Goal: Task Accomplishment & Management: Manage account settings

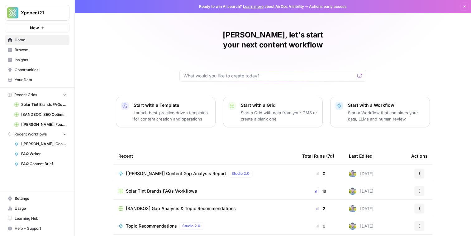
click at [47, 51] on span "Browse" at bounding box center [41, 50] width 52 height 6
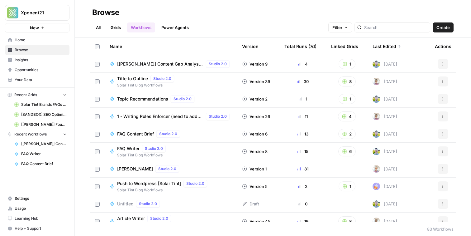
click at [117, 27] on link "Grids" at bounding box center [116, 27] width 18 height 10
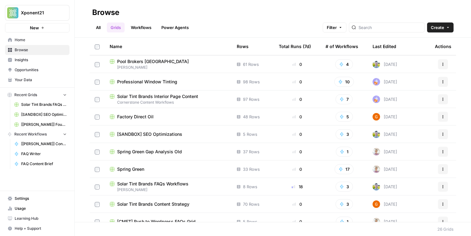
scroll to position [139, 0]
click at [149, 100] on span "Cornerstone Content Workflows" at bounding box center [168, 103] width 117 height 6
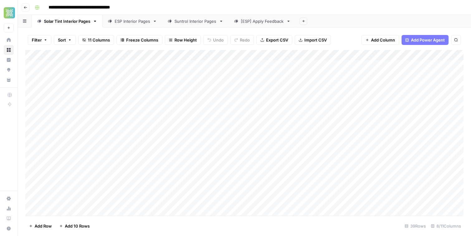
click at [23, 7] on button "Go back" at bounding box center [26, 7] width 8 height 8
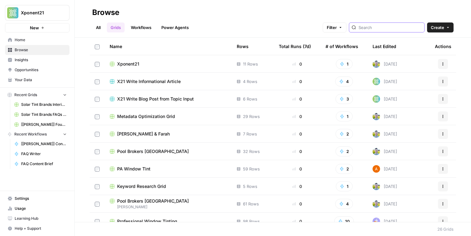
click at [398, 30] on input "search" at bounding box center [390, 27] width 63 height 6
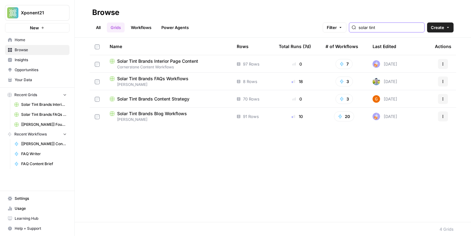
type input "solar tint"
click at [152, 113] on span "Solar Tint Brands Blog Workflows" at bounding box center [152, 113] width 70 height 6
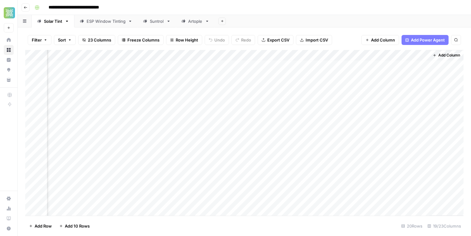
scroll to position [67, 850]
click at [424, 117] on div "Add Column" at bounding box center [244, 133] width 439 height 166
click at [415, 114] on div "Add Column" at bounding box center [244, 133] width 439 height 166
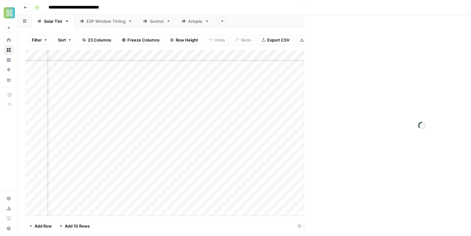
scroll to position [67, 845]
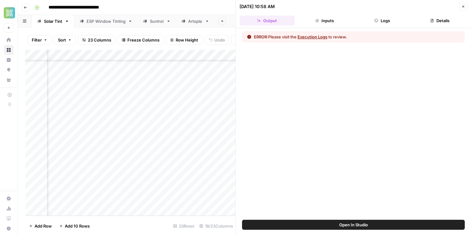
click at [317, 37] on button "Execution Logs" at bounding box center [313, 37] width 30 height 6
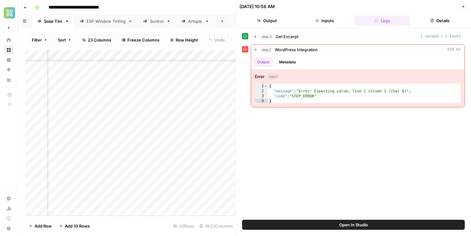
click at [327, 224] on button "Open In Studio" at bounding box center [353, 225] width 223 height 10
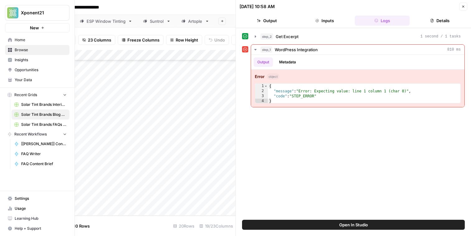
click at [17, 40] on span "Home" at bounding box center [41, 40] width 52 height 6
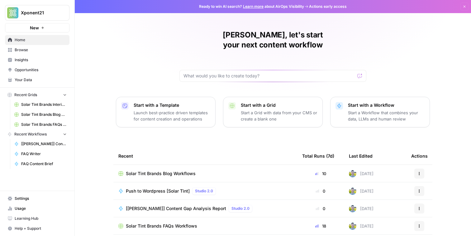
click at [34, 79] on span "Your Data" at bounding box center [41, 80] width 52 height 6
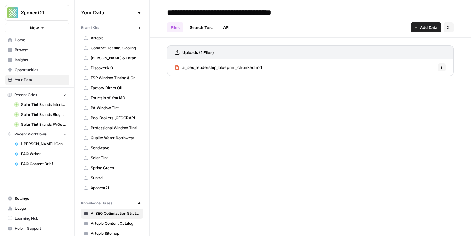
click at [115, 157] on span "Solar Tint" at bounding box center [116, 158] width 50 height 6
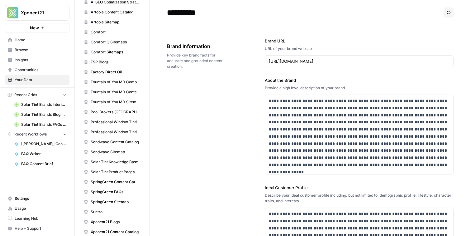
scroll to position [249, 0]
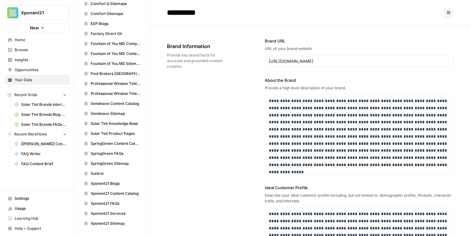
click at [39, 196] on span "Settings" at bounding box center [41, 199] width 52 height 6
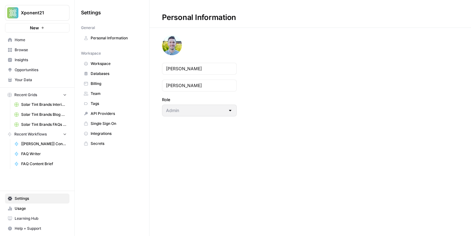
click at [127, 134] on span "Integrations" at bounding box center [116, 134] width 50 height 6
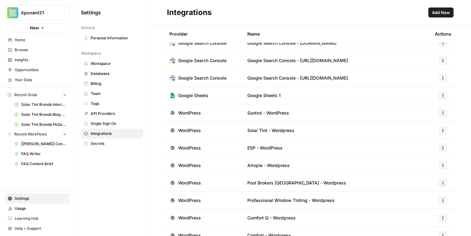
scroll to position [114, 0]
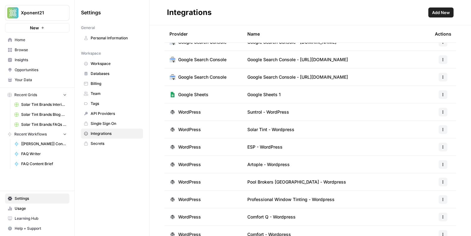
click at [186, 126] on span "WordPress" at bounding box center [189, 129] width 23 height 6
click at [442, 133] on button "button" at bounding box center [443, 129] width 9 height 9
click at [421, 144] on span "Edit" at bounding box center [430, 143] width 20 height 6
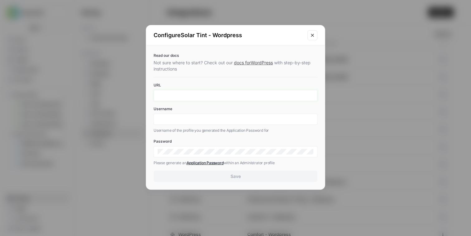
click at [184, 96] on input "URL" at bounding box center [236, 96] width 156 height 6
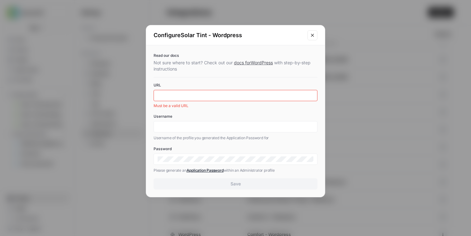
click at [198, 76] on div "Read our docs Not sure where to start? Check out our docs for WordPress with st…" at bounding box center [235, 121] width 179 height 152
click at [313, 34] on icon "Close modal" at bounding box center [312, 35] width 5 height 5
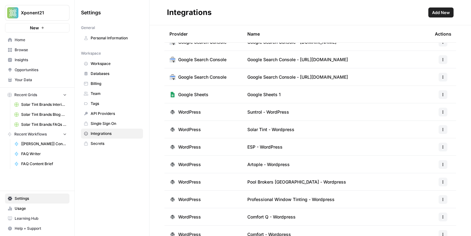
click at [185, 130] on span "WordPress" at bounding box center [189, 129] width 23 height 6
click at [442, 130] on icon "button" at bounding box center [444, 130] width 4 height 4
click at [431, 166] on span "Delete" at bounding box center [430, 166] width 20 height 6
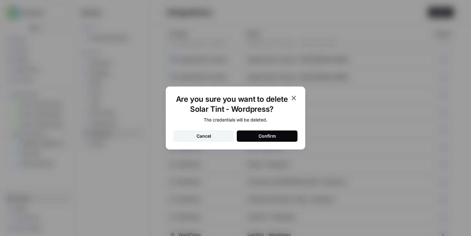
click at [278, 134] on button "Confirm" at bounding box center [267, 135] width 61 height 11
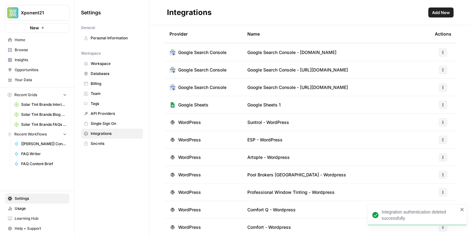
scroll to position [104, 0]
click at [451, 14] on button "Add New" at bounding box center [441, 12] width 25 height 10
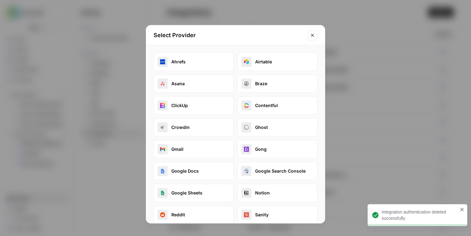
scroll to position [74, 0]
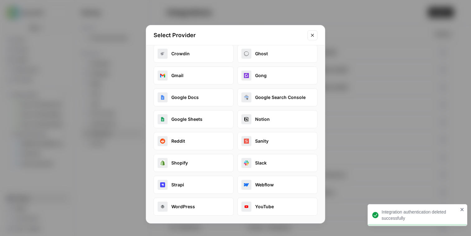
click at [189, 206] on button "WordPress" at bounding box center [194, 206] width 80 height 18
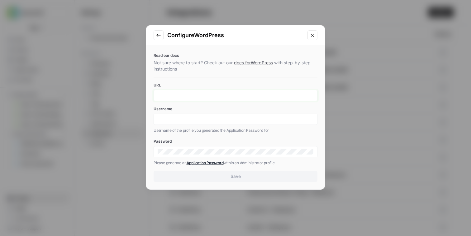
click at [192, 94] on input "URL" at bounding box center [236, 96] width 156 height 6
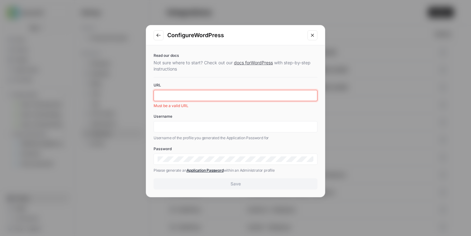
paste input "https://solartint.com/"
type input "https://solartint.com/"
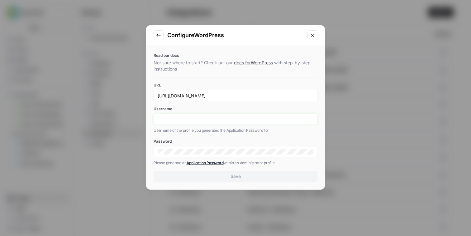
click at [191, 127] on div "Username Username of the profile you generated the Application Password for" at bounding box center [236, 119] width 164 height 27
click at [214, 74] on div "Read our docs Not sure where to start? Check out our docs for WordPress with st…" at bounding box center [235, 117] width 179 height 144
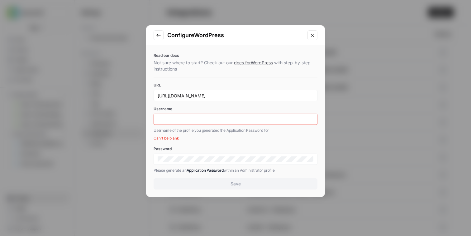
click at [224, 123] on div at bounding box center [236, 118] width 164 height 11
click at [227, 117] on input "Username" at bounding box center [236, 119] width 156 height 6
click at [176, 120] on input "Username" at bounding box center [236, 119] width 156 height 6
paste input "xponent21"
type input "xponent21"
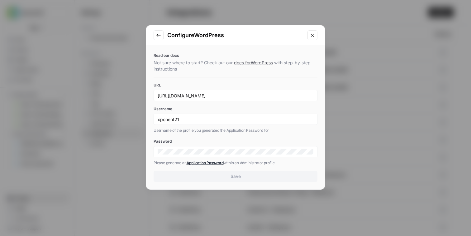
click at [170, 104] on div "Read our docs Not sure where to start? Check out our docs for WordPress with st…" at bounding box center [235, 117] width 179 height 144
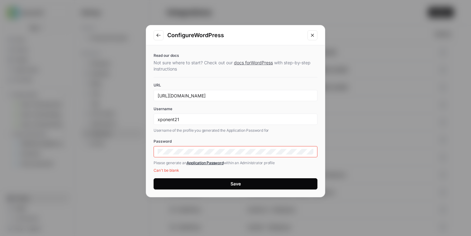
click at [246, 157] on div "Password Please generate an Application Password within an Administrator profil…" at bounding box center [236, 155] width 164 height 35
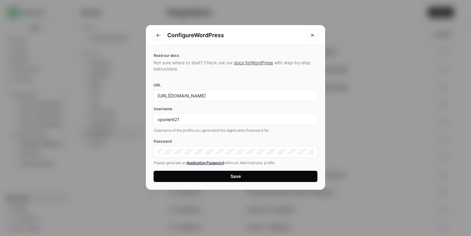
click at [241, 179] on button "Save" at bounding box center [236, 176] width 164 height 11
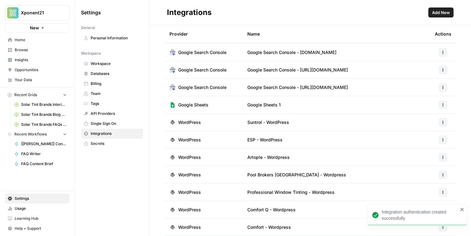
scroll to position [121, 0]
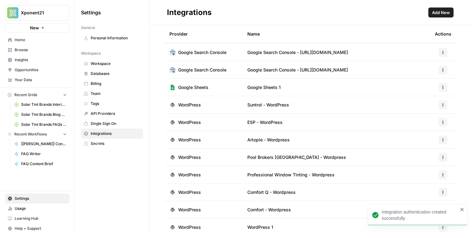
click at [462, 206] on div "Integration authentication created successfully" at bounding box center [418, 215] width 100 height 22
click at [445, 227] on icon "button" at bounding box center [444, 227] width 4 height 4
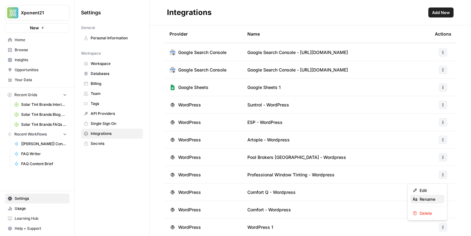
click at [433, 200] on span "Rename" at bounding box center [430, 199] width 20 height 6
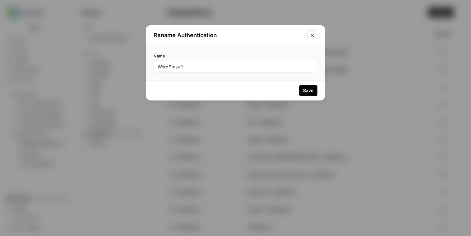
click at [209, 72] on div "WordPress 1" at bounding box center [236, 67] width 164 height 12
click at [205, 70] on div "WordPress 1" at bounding box center [236, 67] width 164 height 12
click at [192, 68] on input "WordPress 1S" at bounding box center [236, 67] width 156 height 6
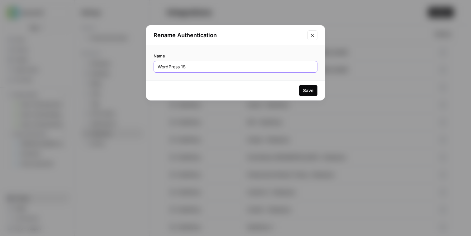
click at [192, 68] on input "WordPress 1S" at bounding box center [236, 67] width 156 height 6
type input "Solar Tint - Wordpress"
click at [304, 87] on button "Save" at bounding box center [308, 90] width 18 height 11
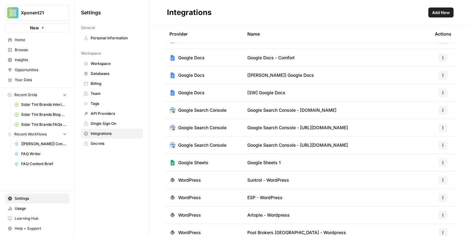
scroll to position [0, 0]
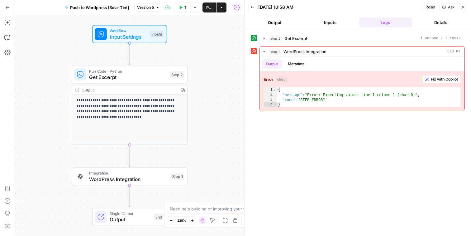
click at [117, 177] on span "WordPress Integration" at bounding box center [128, 178] width 79 height 7
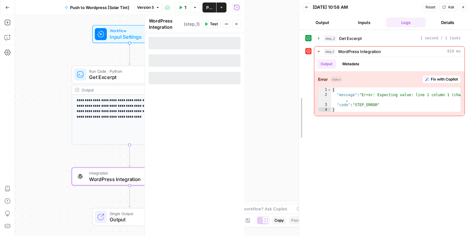
drag, startPoint x: 244, startPoint y: 95, endPoint x: 307, endPoint y: 89, distance: 62.7
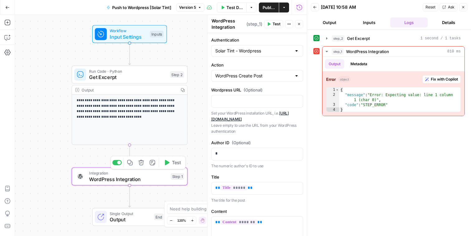
click at [144, 177] on span "WordPress Integration" at bounding box center [128, 178] width 79 height 7
click at [354, 144] on div "step_2 Get Excerpt 1 second / 1 tasks step_1 WordPress Integration 810 ms Outpu…" at bounding box center [390, 133] width 152 height 200
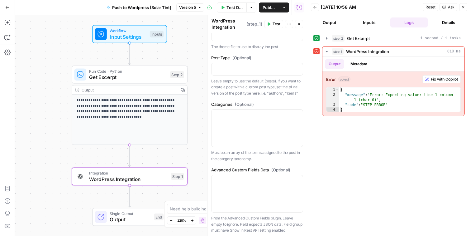
scroll to position [497, 0]
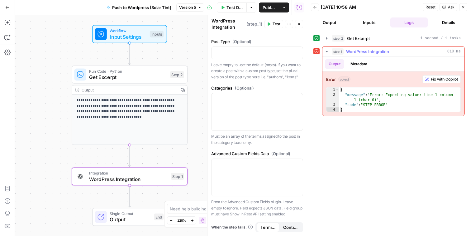
click at [442, 81] on span "Fix with Copilot" at bounding box center [444, 79] width 27 height 6
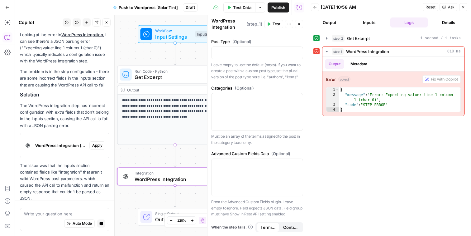
scroll to position [89, 0]
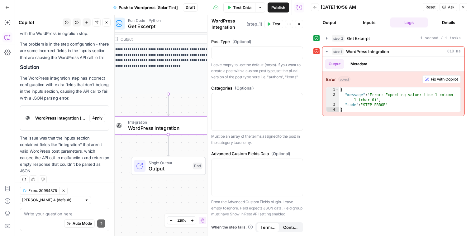
click at [98, 117] on span "Apply" at bounding box center [97, 118] width 10 height 6
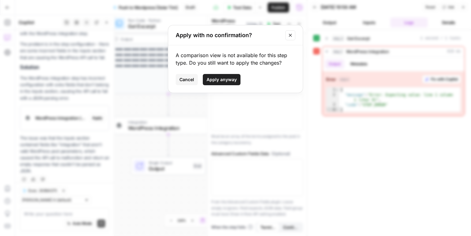
click at [227, 82] on span "Apply anyway" at bounding box center [222, 79] width 30 height 6
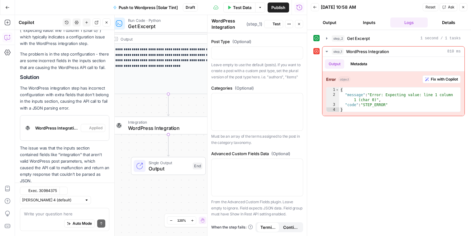
scroll to position [497, 0]
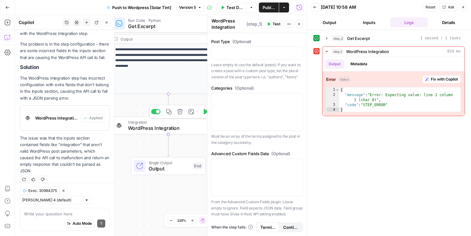
click at [184, 123] on span "Integration" at bounding box center [167, 122] width 79 height 6
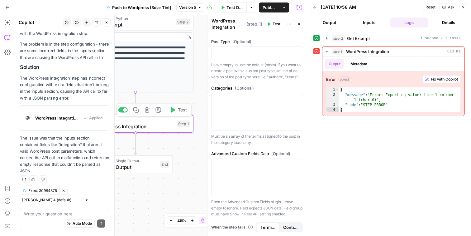
click at [177, 109] on button "Test" at bounding box center [178, 110] width 23 height 10
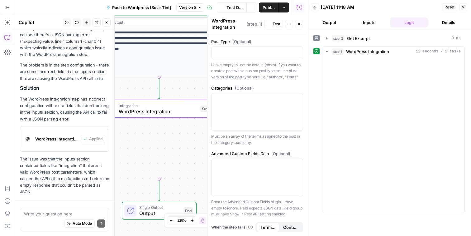
scroll to position [99, 0]
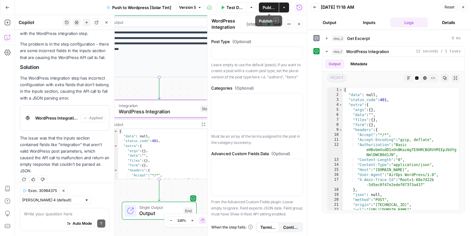
click at [270, 9] on span "Publish" at bounding box center [269, 7] width 12 height 6
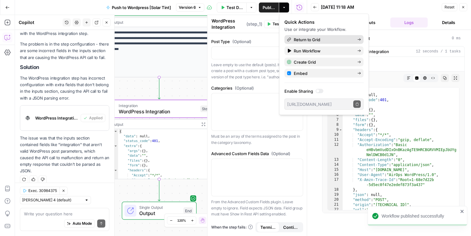
click at [326, 40] on span "Return to Grid" at bounding box center [323, 39] width 59 height 6
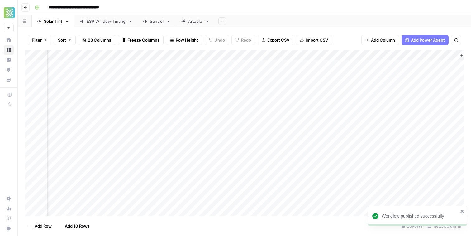
scroll to position [0, 850]
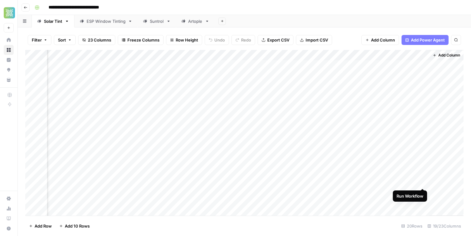
click at [422, 181] on div "Add Column" at bounding box center [244, 133] width 439 height 166
click at [416, 56] on div "Add Column" at bounding box center [244, 133] width 439 height 166
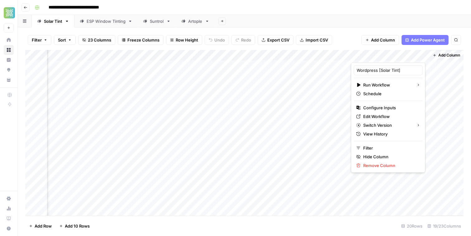
click at [342, 22] on div "Add Sheet" at bounding box center [343, 21] width 257 height 12
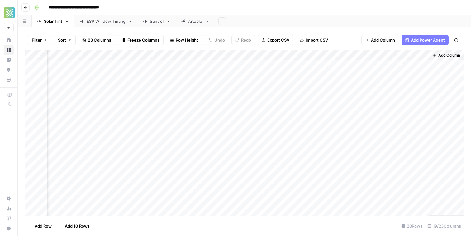
click at [417, 56] on div "Add Column" at bounding box center [244, 133] width 439 height 166
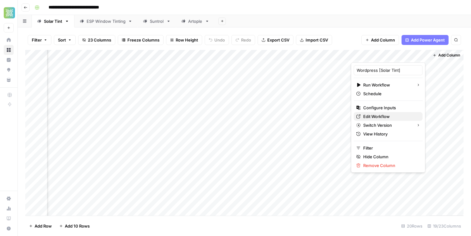
click at [377, 115] on span "Edit Workflow" at bounding box center [391, 116] width 55 height 6
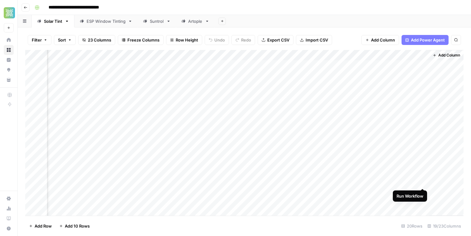
click at [424, 183] on div "Add Column" at bounding box center [244, 133] width 439 height 166
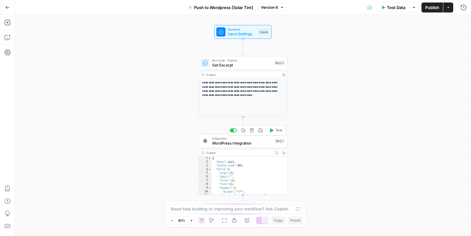
click at [231, 142] on span "WordPress Integration" at bounding box center [242, 143] width 60 height 6
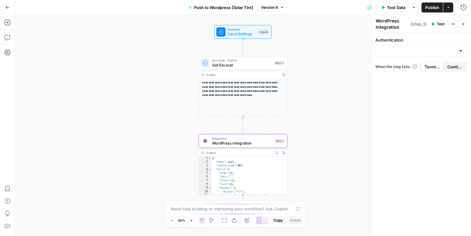
click at [402, 45] on div "Authentication" at bounding box center [422, 47] width 92 height 20
click at [402, 47] on div at bounding box center [422, 51] width 92 height 12
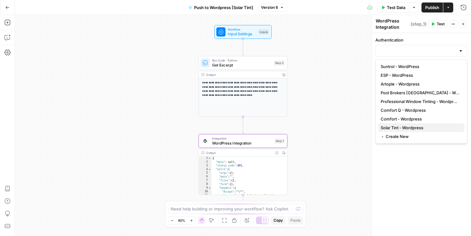
click at [398, 125] on span "Solar Tint - Wordpress" at bounding box center [420, 127] width 79 height 6
type input "Solar Tint - Wordpress"
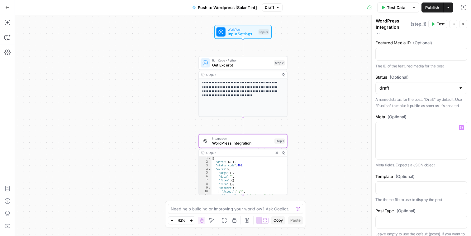
scroll to position [497, 0]
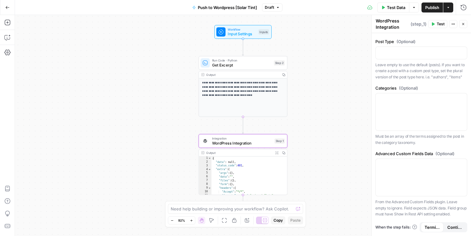
click at [431, 5] on span "Publish" at bounding box center [433, 7] width 14 height 6
click at [166, 76] on div "**********" at bounding box center [243, 125] width 456 height 221
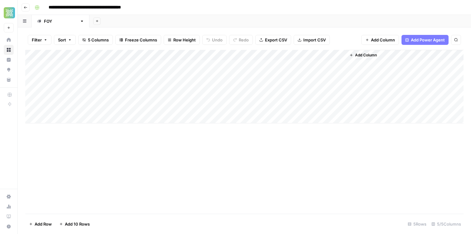
click at [275, 56] on div "Add Column" at bounding box center [244, 87] width 438 height 74
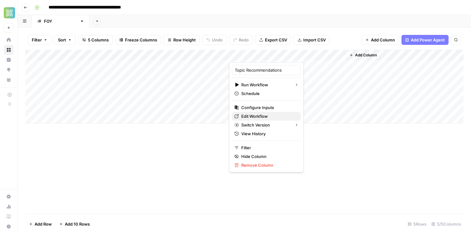
click at [259, 118] on span "Edit Workflow" at bounding box center [268, 116] width 55 height 6
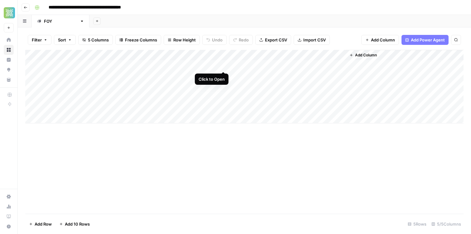
click at [223, 65] on div "Add Column" at bounding box center [244, 87] width 438 height 74
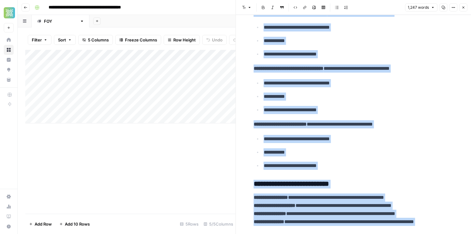
scroll to position [3418, 0]
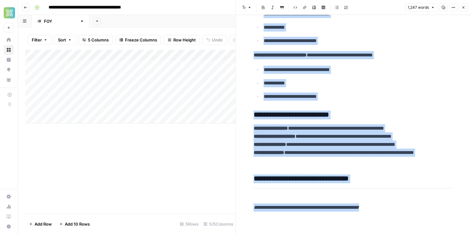
drag, startPoint x: 253, startPoint y: 34, endPoint x: 415, endPoint y: 208, distance: 238.3
copy div "**********"
click at [327, 95] on p "**********" at bounding box center [359, 97] width 190 height 8
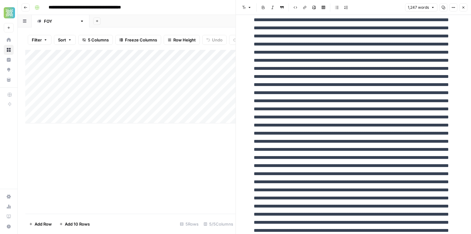
scroll to position [0, 0]
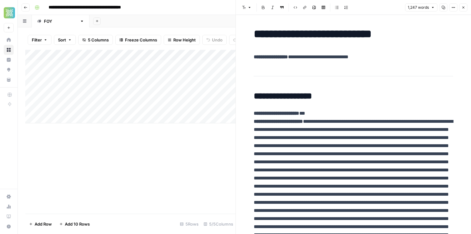
click at [161, 55] on div "Add Column" at bounding box center [130, 87] width 210 height 74
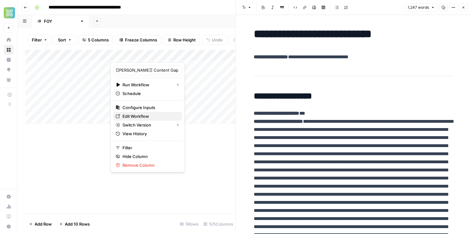
click at [130, 115] on span "Edit Workflow" at bounding box center [150, 116] width 55 height 6
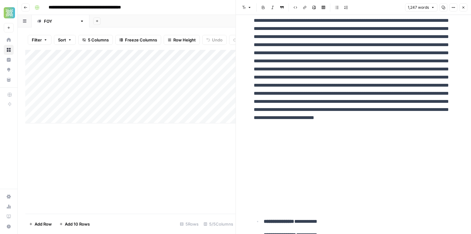
scroll to position [322, 0]
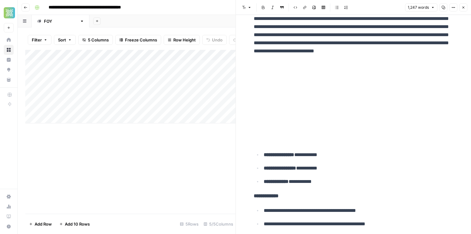
click at [169, 17] on div "Add Sheet" at bounding box center [280, 21] width 382 height 12
click at [193, 65] on div "Add Column" at bounding box center [130, 87] width 210 height 74
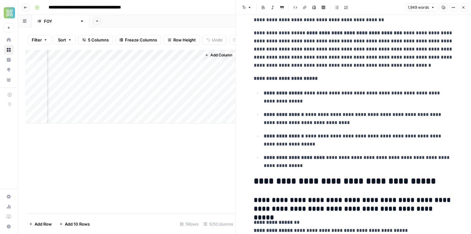
scroll to position [113, 0]
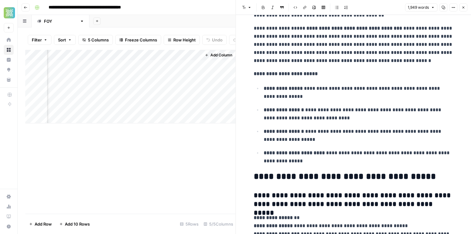
click at [309, 94] on p "**********" at bounding box center [359, 92] width 190 height 16
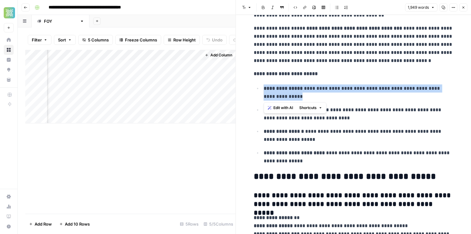
click at [309, 94] on p "**********" at bounding box center [359, 92] width 190 height 16
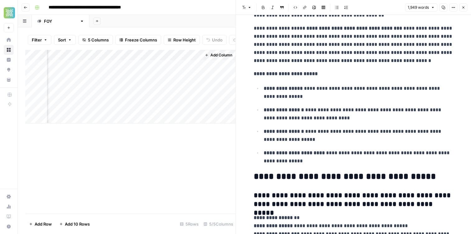
click at [309, 94] on p "**********" at bounding box center [359, 92] width 190 height 16
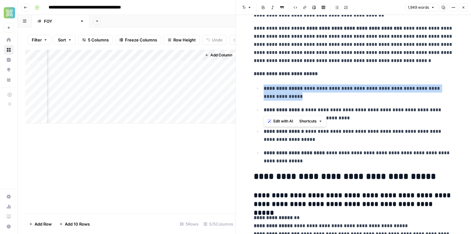
click at [309, 94] on p "**********" at bounding box center [359, 92] width 190 height 16
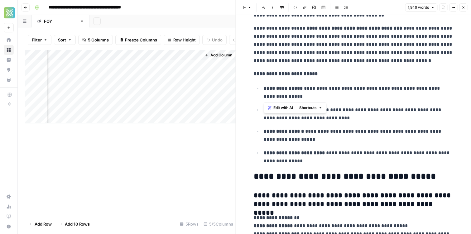
click at [322, 75] on p "**********" at bounding box center [354, 74] width 200 height 8
click at [369, 101] on ul "**********" at bounding box center [354, 124] width 200 height 81
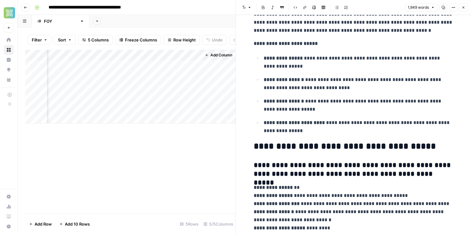
scroll to position [147, 0]
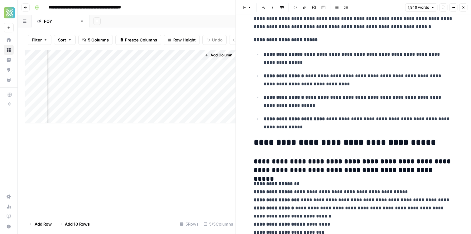
click at [325, 79] on p "**********" at bounding box center [359, 80] width 190 height 16
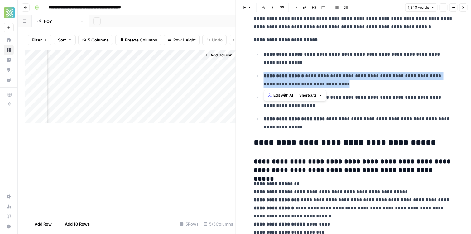
click at [325, 79] on p "**********" at bounding box center [359, 80] width 190 height 16
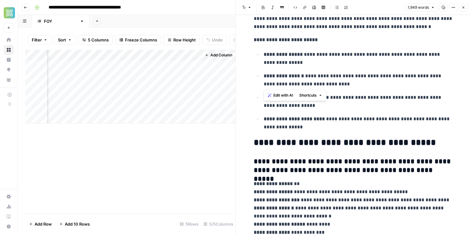
click at [310, 51] on p "**********" at bounding box center [359, 59] width 190 height 16
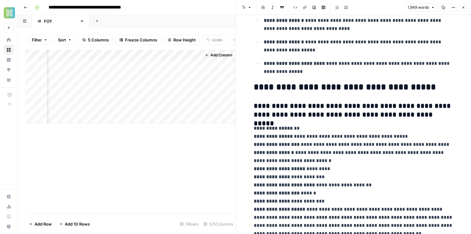
scroll to position [203, 0]
drag, startPoint x: 359, startPoint y: 116, endPoint x: 293, endPoint y: 48, distance: 94.8
click at [345, 108] on h3 "**********" at bounding box center [354, 110] width 200 height 17
click at [300, 57] on ul "**********" at bounding box center [354, 34] width 200 height 81
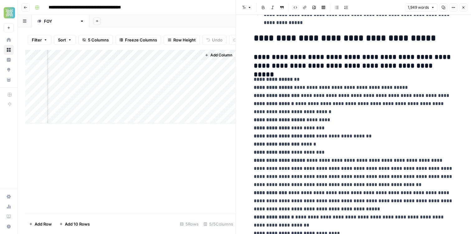
scroll to position [253, 0]
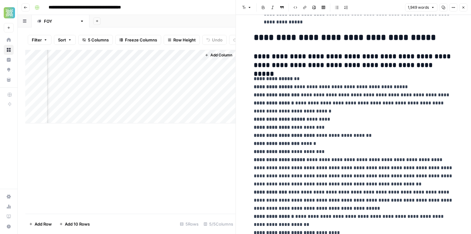
click at [307, 111] on p "**********" at bounding box center [354, 160] width 200 height 170
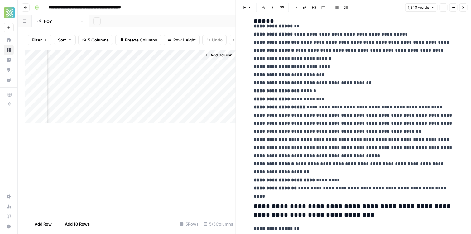
scroll to position [310, 0]
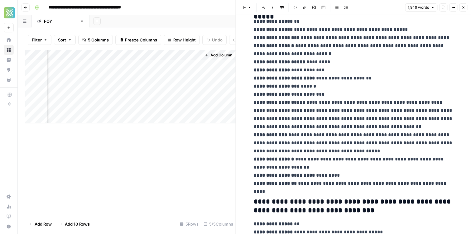
click at [131, 55] on div "Add Column" at bounding box center [130, 87] width 210 height 74
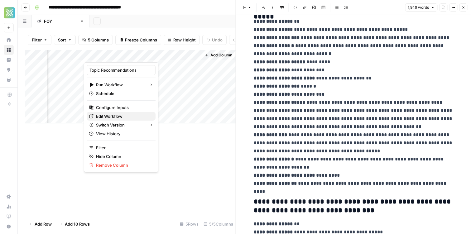
click at [126, 114] on span "Edit Workflow" at bounding box center [123, 116] width 55 height 6
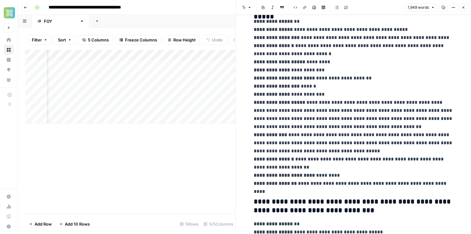
scroll to position [0, 0]
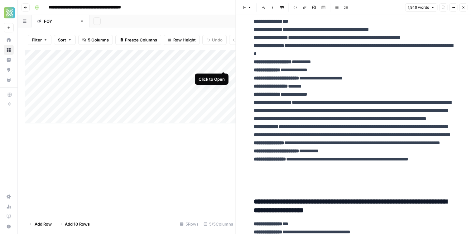
click at [221, 65] on div "Add Column" at bounding box center [130, 87] width 210 height 74
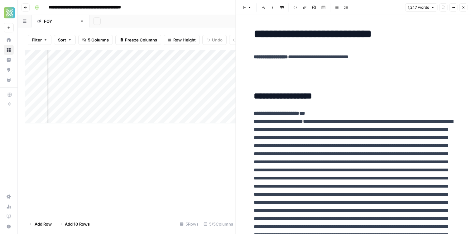
scroll to position [0, 31]
click at [193, 65] on div "Add Column" at bounding box center [130, 87] width 210 height 74
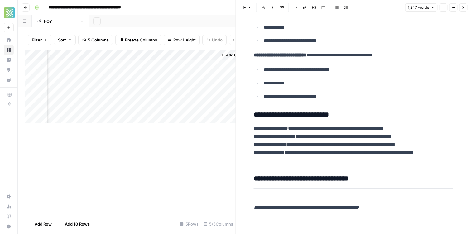
scroll to position [0, 145]
click at [196, 65] on div "Add Column" at bounding box center [130, 87] width 210 height 74
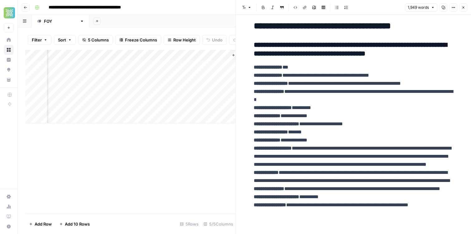
scroll to position [0, 116]
click at [108, 65] on div "Add Column" at bounding box center [130, 87] width 210 height 74
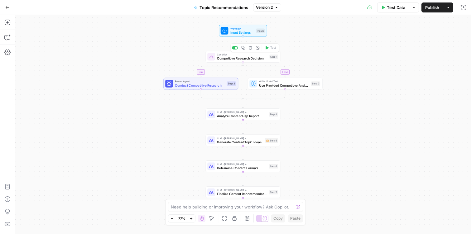
click at [246, 57] on span "Competitive Research Decision" at bounding box center [242, 58] width 51 height 5
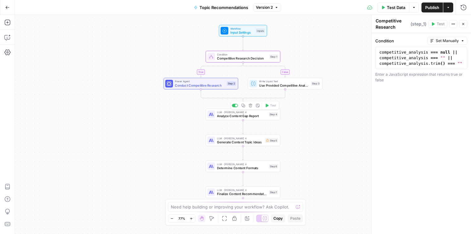
click at [224, 116] on span "Analyze Content Gap Report" at bounding box center [242, 116] width 50 height 5
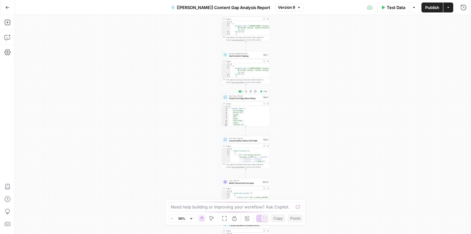
click at [242, 99] on span "Project Configuration Setup" at bounding box center [245, 98] width 32 height 3
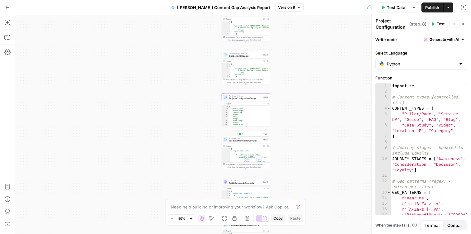
click at [245, 142] on span "Load and Normalize CSV Data" at bounding box center [245, 140] width 32 height 3
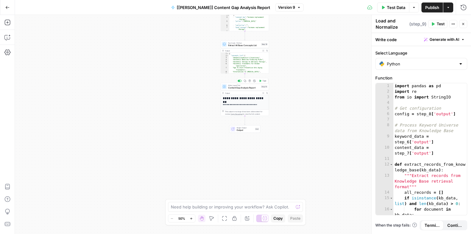
click at [249, 88] on span "Content Gap Analysis Report" at bounding box center [244, 87] width 32 height 3
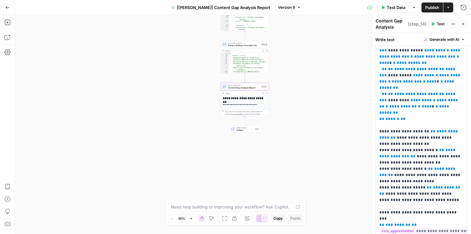
scroll to position [1301, 0]
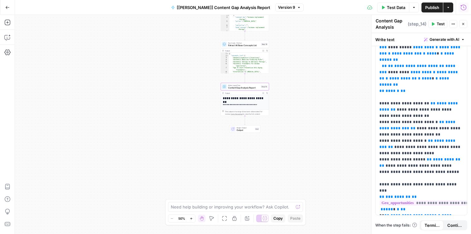
click at [461, 8] on icon "button" at bounding box center [464, 7] width 6 height 6
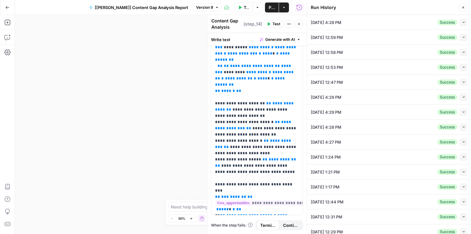
click at [358, 22] on div "10/08/25 at 4:28 PM Success Collapse" at bounding box center [389, 22] width 157 height 15
click at [463, 24] on span "button" at bounding box center [463, 22] width 3 height 3
type input "Fountain of You MD"
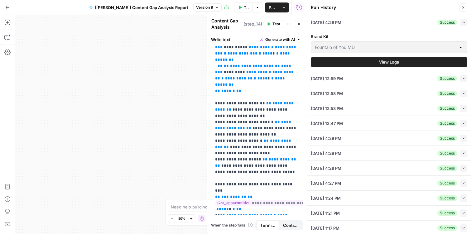
click at [339, 59] on button "View Logs" at bounding box center [389, 62] width 157 height 10
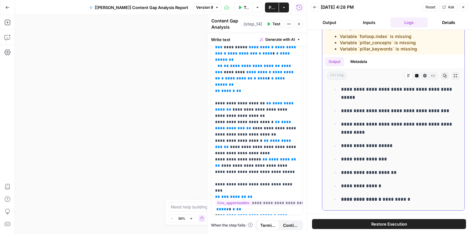
scroll to position [1621, 0]
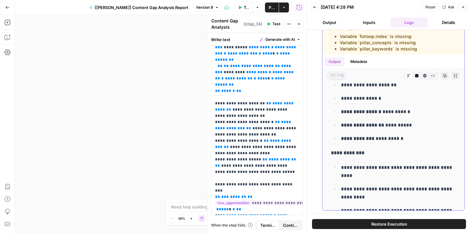
drag, startPoint x: 341, startPoint y: 133, endPoint x: 416, endPoint y: 105, distance: 79.4
copy ul "**********"
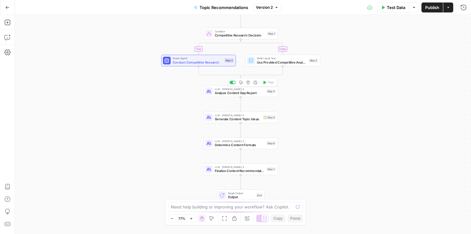
click at [229, 94] on span "Analyze Content Gap Report" at bounding box center [240, 93] width 50 height 5
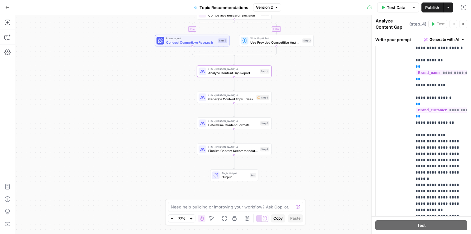
scroll to position [246, 0]
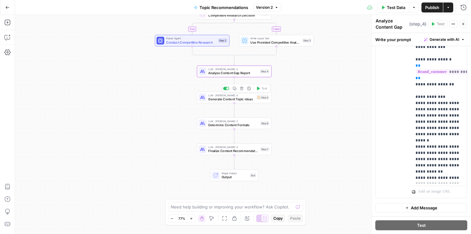
click at [226, 98] on span "Generate Content Topic Ideas" at bounding box center [231, 99] width 46 height 5
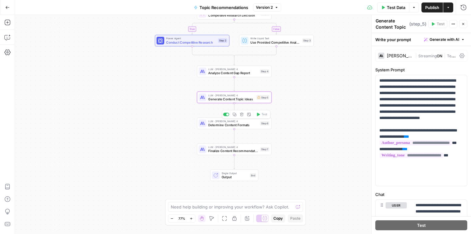
click at [230, 123] on span "Determine Content Formats" at bounding box center [233, 125] width 50 height 5
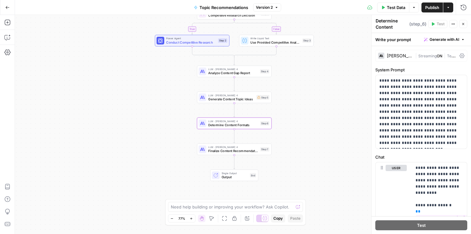
click at [242, 152] on span "Finalize Content Recommendations" at bounding box center [233, 151] width 50 height 5
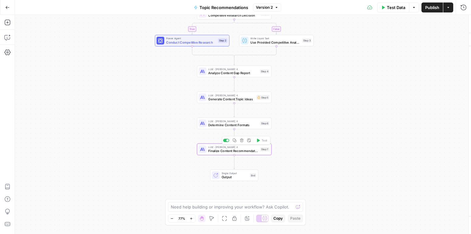
type textarea "Finalize Content Recommendations"
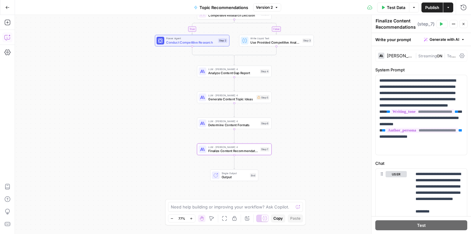
click at [2, 38] on button "Copilot" at bounding box center [7, 37] width 10 height 10
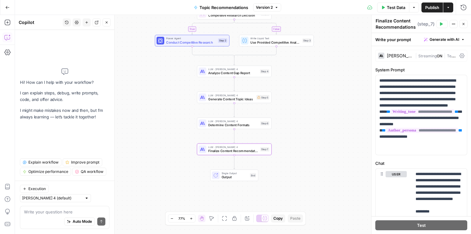
click at [59, 210] on textarea at bounding box center [64, 212] width 81 height 6
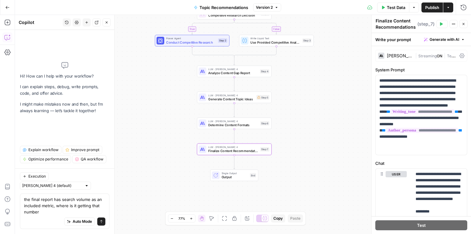
type textarea "the final report has search volume as an included metric, where is it getting t…"
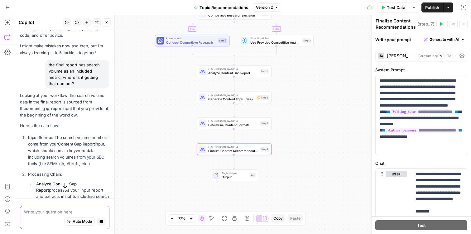
scroll to position [17, 0]
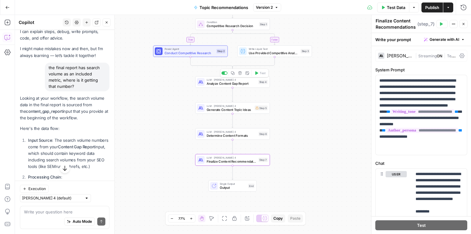
click at [217, 87] on div "LLM · [PERSON_NAME] 4 Analyze Content Gap Report Step 4 Copy step Delete step A…" at bounding box center [232, 82] width 75 height 12
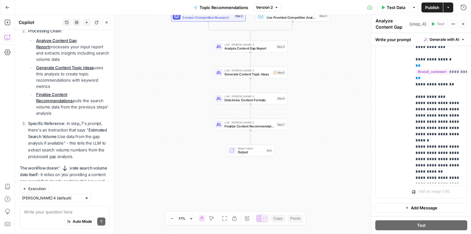
scroll to position [167, 0]
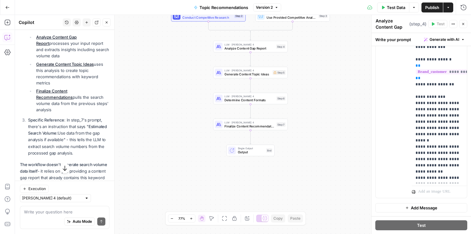
click at [34, 217] on div "Auto Mode Send" at bounding box center [64, 222] width 81 height 14
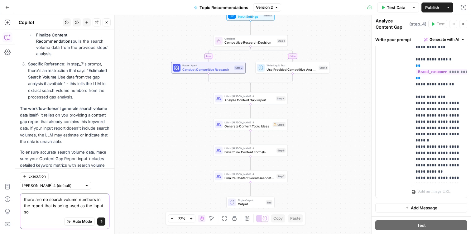
scroll to position [229, 0]
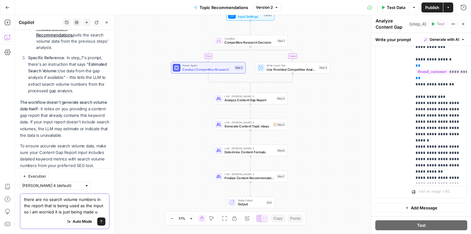
type textarea "there are no search volume numbers in the report that is being used as the inpu…"
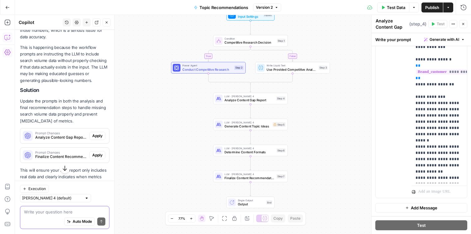
scroll to position [452, 0]
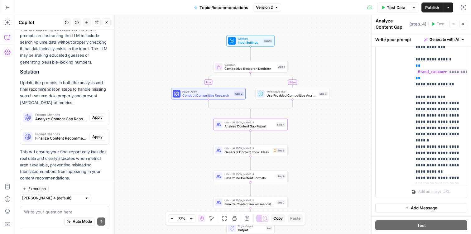
click at [95, 115] on span "Apply" at bounding box center [97, 118] width 10 height 6
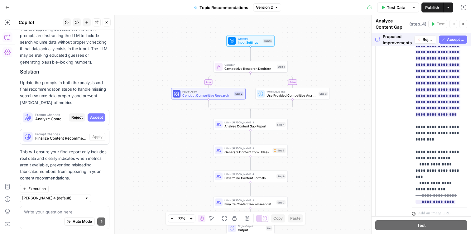
scroll to position [264, 0]
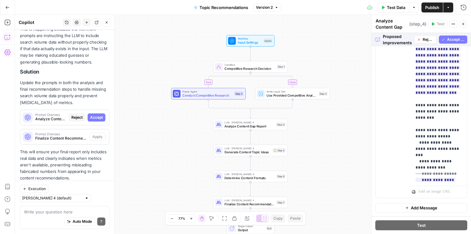
click at [459, 42] on span "Accept All" at bounding box center [456, 40] width 18 height 6
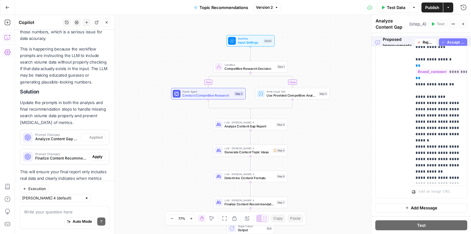
scroll to position [472, 0]
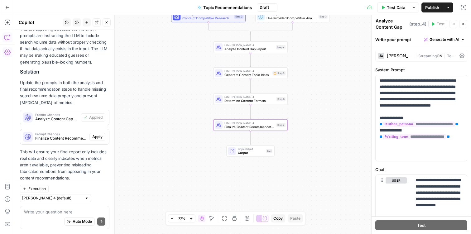
click at [98, 134] on span "Apply" at bounding box center [97, 137] width 10 height 6
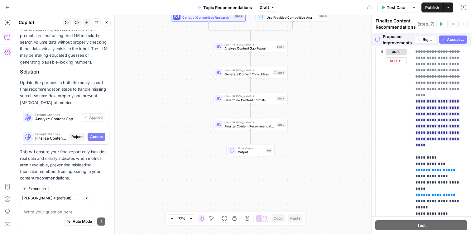
scroll to position [123, 0]
click at [446, 38] on button "Accept All" at bounding box center [453, 40] width 28 height 8
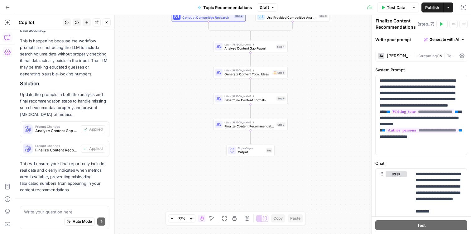
scroll to position [472, 0]
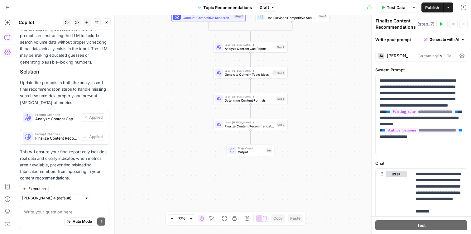
click at [432, 7] on span "Publish" at bounding box center [432, 7] width 14 height 6
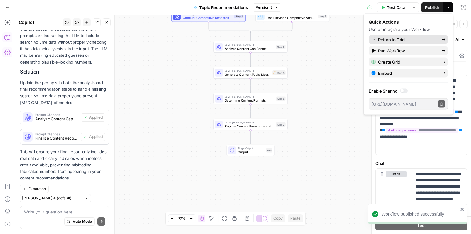
click at [380, 39] on span "Return to Grid" at bounding box center [407, 39] width 59 height 6
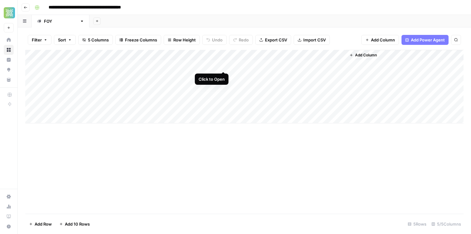
click at [223, 66] on div "Add Column" at bounding box center [244, 87] width 438 height 74
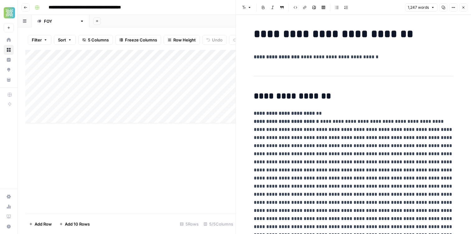
click at [216, 29] on div "Filter Sort 5 Columns Freeze Columns Row Height Undo Redo Export CSV Import CSV…" at bounding box center [127, 130] width 218 height 207
click at [461, 9] on button "Close" at bounding box center [463, 7] width 8 height 8
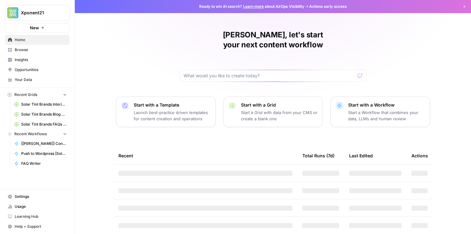
click at [36, 49] on span "Browse" at bounding box center [41, 50] width 52 height 6
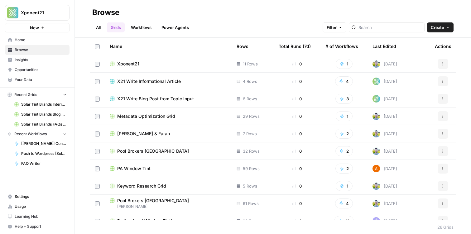
click at [145, 25] on link "Workflows" at bounding box center [141, 27] width 28 height 10
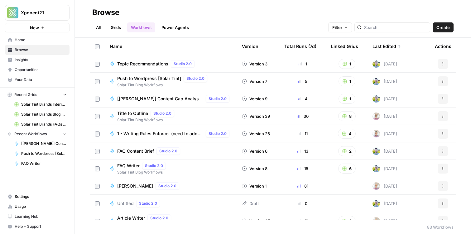
click at [96, 27] on link "All" at bounding box center [98, 27] width 12 height 10
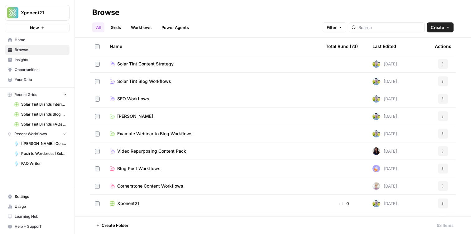
click at [151, 31] on link "Workflows" at bounding box center [141, 27] width 28 height 10
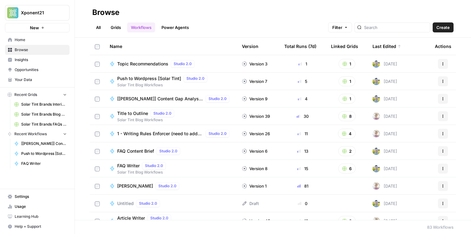
click at [48, 58] on span "Insights" at bounding box center [41, 60] width 52 height 6
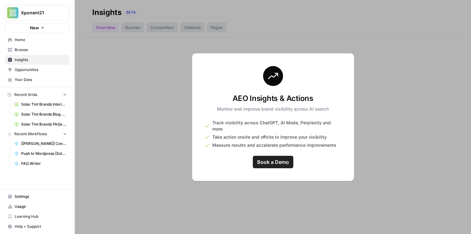
click at [43, 42] on span "Home" at bounding box center [41, 40] width 52 height 6
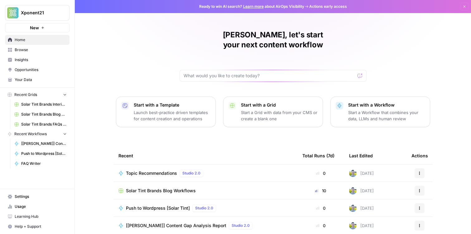
click at [30, 79] on span "Your Data" at bounding box center [41, 80] width 52 height 6
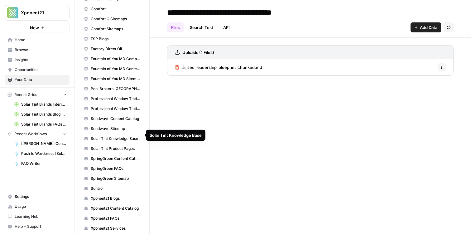
scroll to position [233, 0]
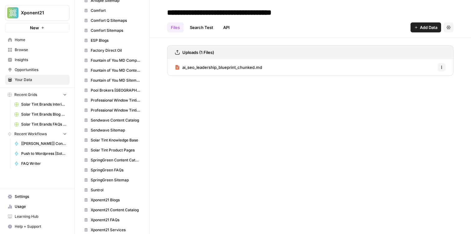
click at [115, 70] on span "Fountain of You MD Content Catalog" at bounding box center [116, 71] width 50 height 6
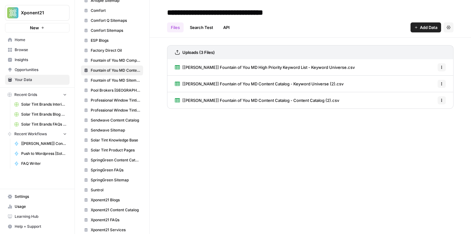
click at [225, 87] on span "[[PERSON_NAME]] Fountain of You MD Content Catalog - Keyword Universe (2).csv" at bounding box center [262, 84] width 161 height 6
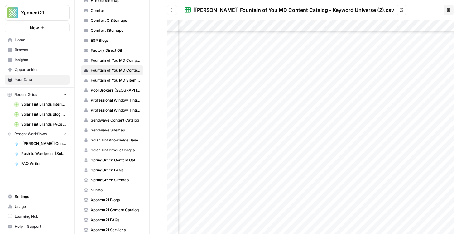
scroll to position [627, 0]
click at [351, 60] on div at bounding box center [310, 127] width 287 height 214
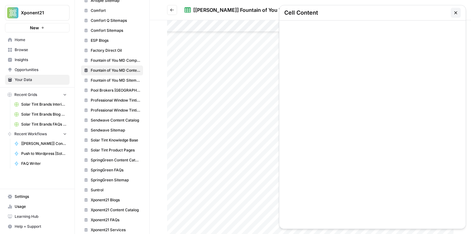
click at [457, 14] on icon "button" at bounding box center [455, 12] width 5 height 5
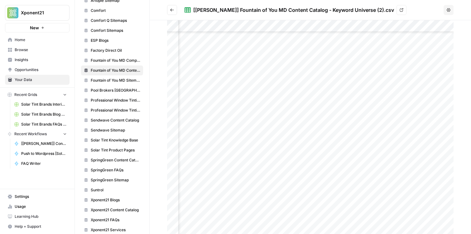
scroll to position [2278, 0]
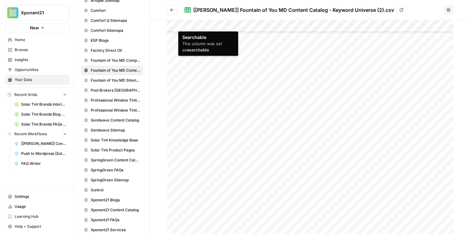
click at [210, 26] on div at bounding box center [310, 127] width 287 height 214
click at [187, 26] on div at bounding box center [310, 127] width 287 height 214
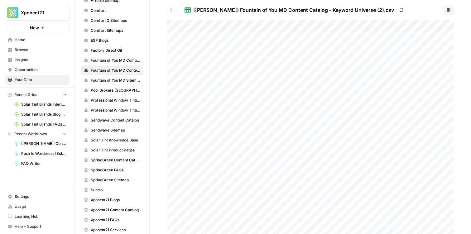
scroll to position [0, 0]
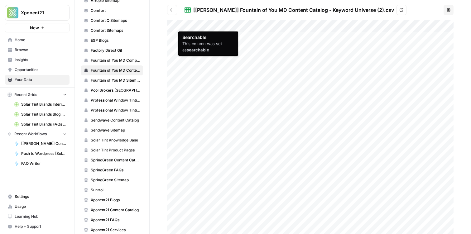
click at [274, 25] on div at bounding box center [310, 127] width 287 height 214
click at [239, 25] on div at bounding box center [310, 127] width 287 height 214
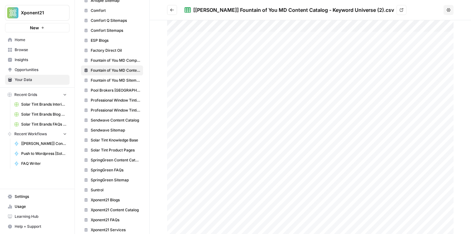
click at [326, 11] on div "[[PERSON_NAME]] Fountain of You MD Content Catalog - Keyword Universe (2).csv" at bounding box center [293, 9] width 201 height 7
click at [304, 10] on div "[[PERSON_NAME]] Fountain of You MD Content Catalog - Keyword Universe (2).csv" at bounding box center [293, 9] width 201 height 7
click at [292, 12] on div "[[PERSON_NAME]] Fountain of You MD Content Catalog - Keyword Universe (2).csv" at bounding box center [293, 9] width 201 height 7
click at [397, 8] on link "View" at bounding box center [402, 10] width 10 height 10
